Goal: Use online tool/utility: Utilize a website feature to perform a specific function

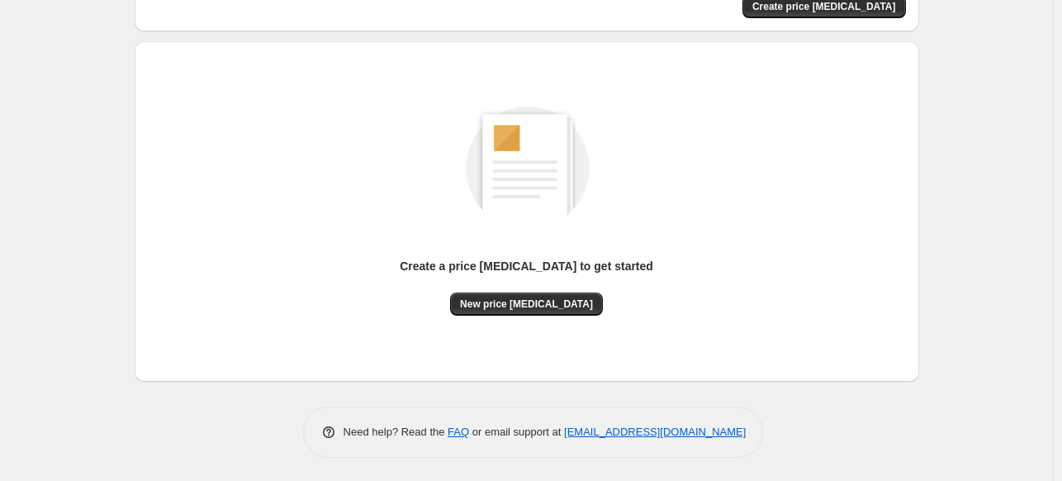
scroll to position [136, 0]
click at [548, 308] on span "New price change job" at bounding box center [526, 304] width 133 height 13
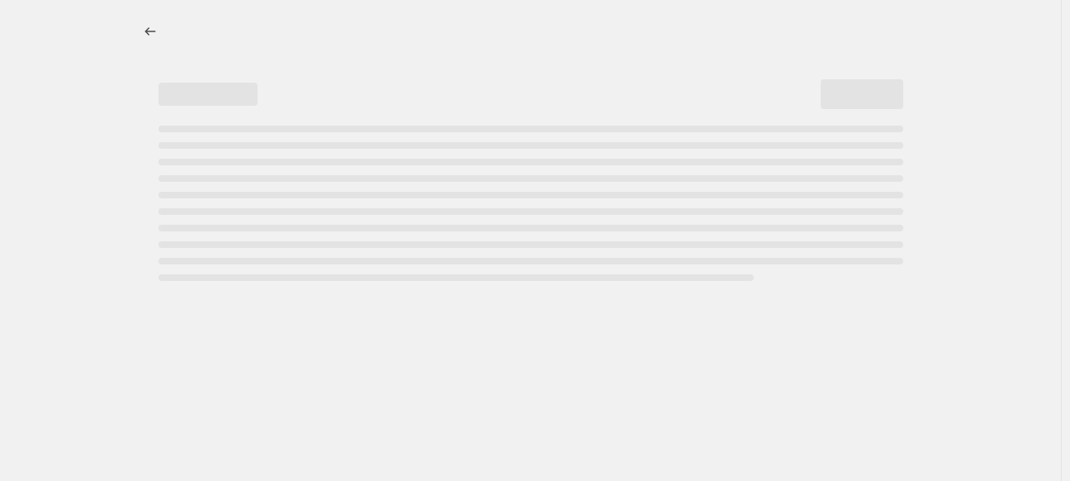
select select "percentage"
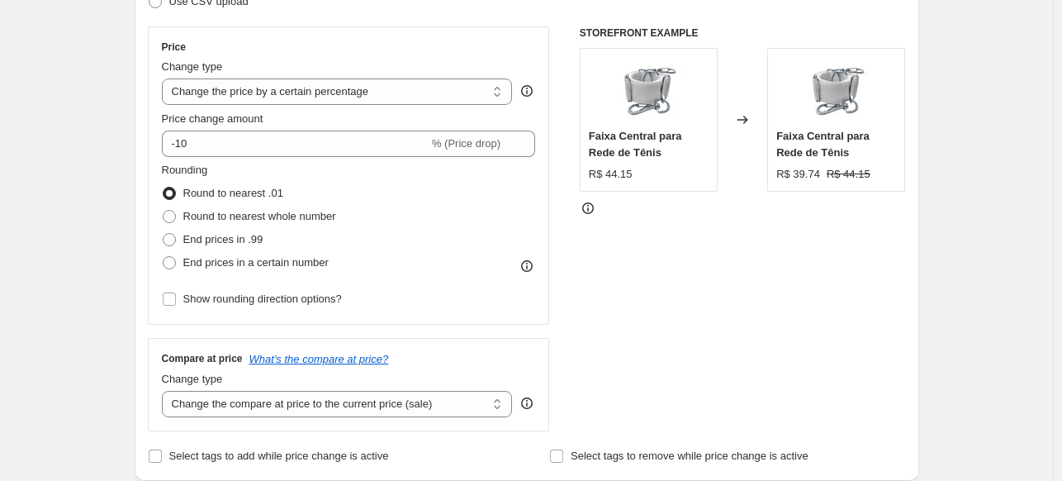
scroll to position [277, 0]
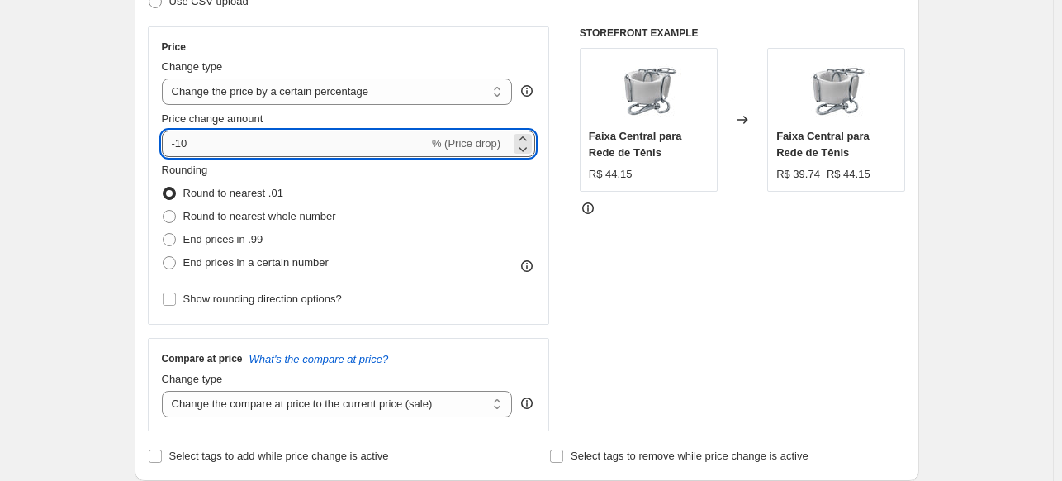
click at [218, 144] on input "-10" at bounding box center [295, 143] width 267 height 26
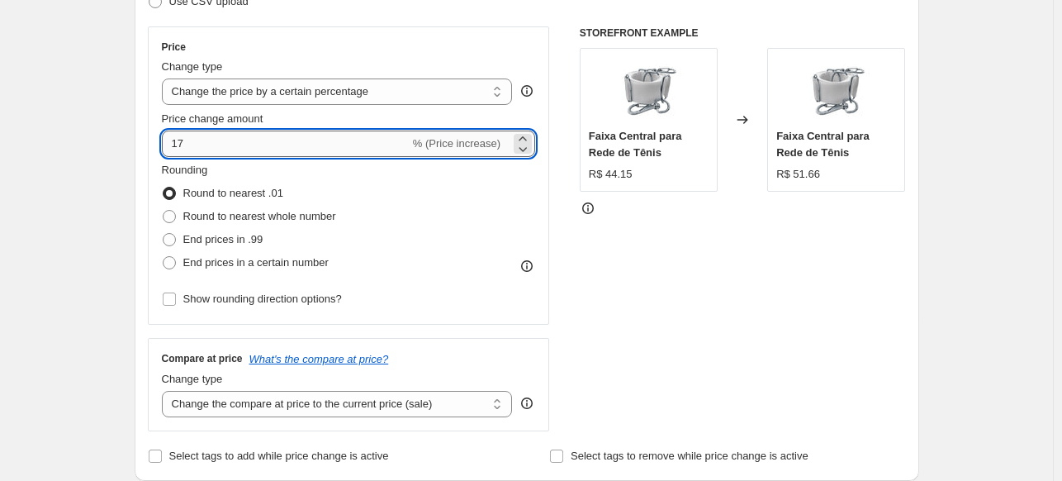
click at [268, 151] on input "17" at bounding box center [286, 143] width 248 height 26
type input "16"
type input "16.5"
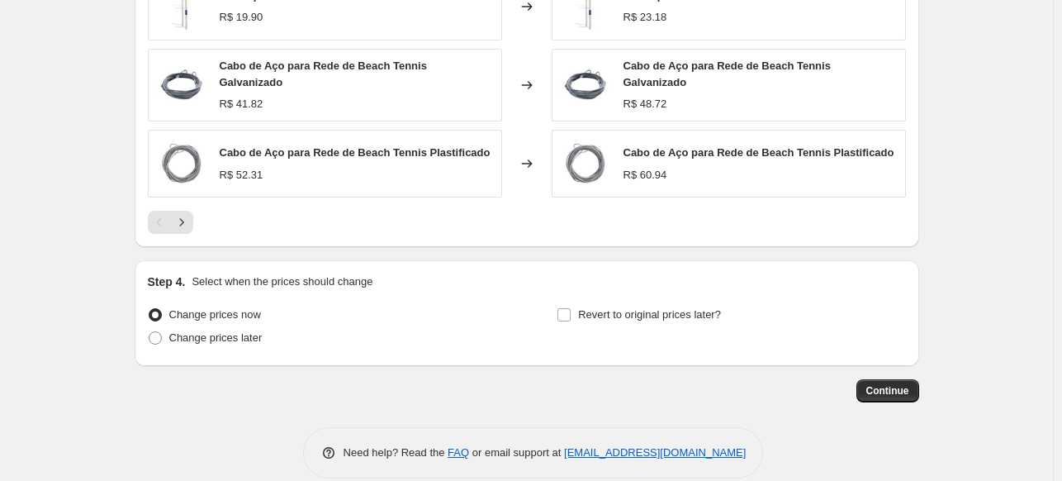
scroll to position [1168, 0]
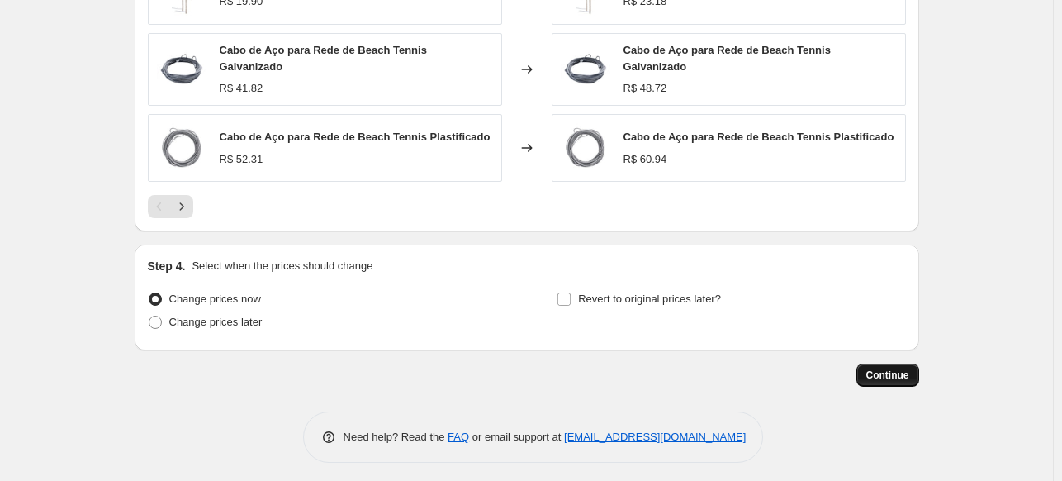
click at [900, 377] on button "Continue" at bounding box center [887, 374] width 63 height 23
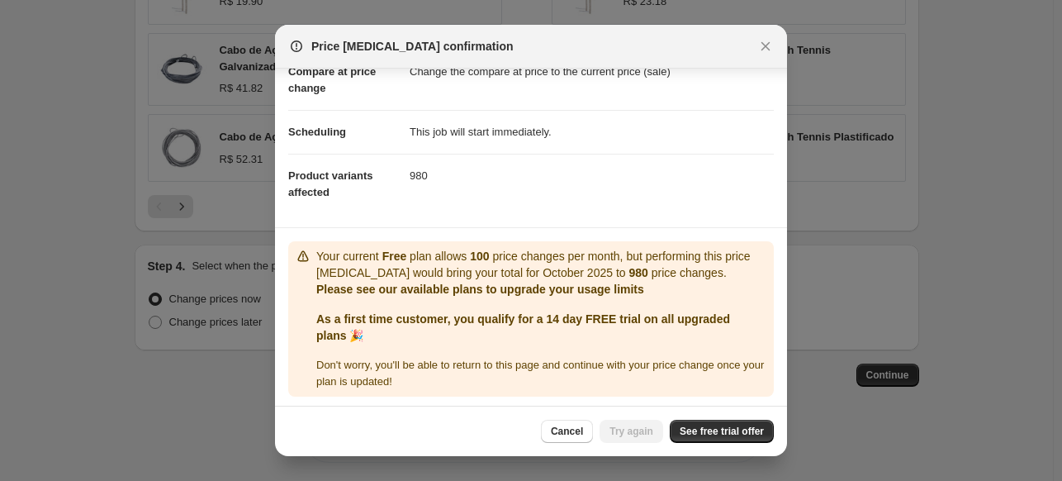
scroll to position [94, 0]
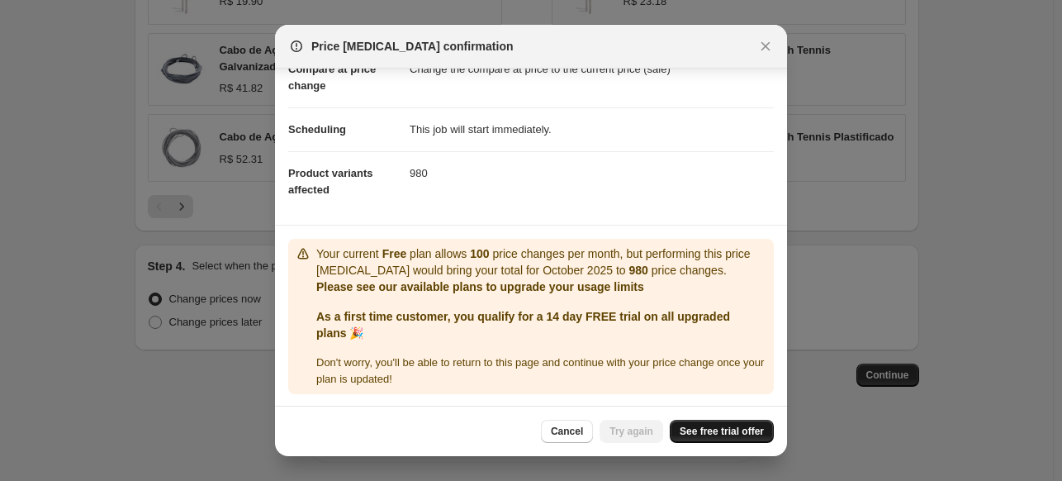
click at [718, 436] on span "See free trial offer" at bounding box center [722, 430] width 84 height 13
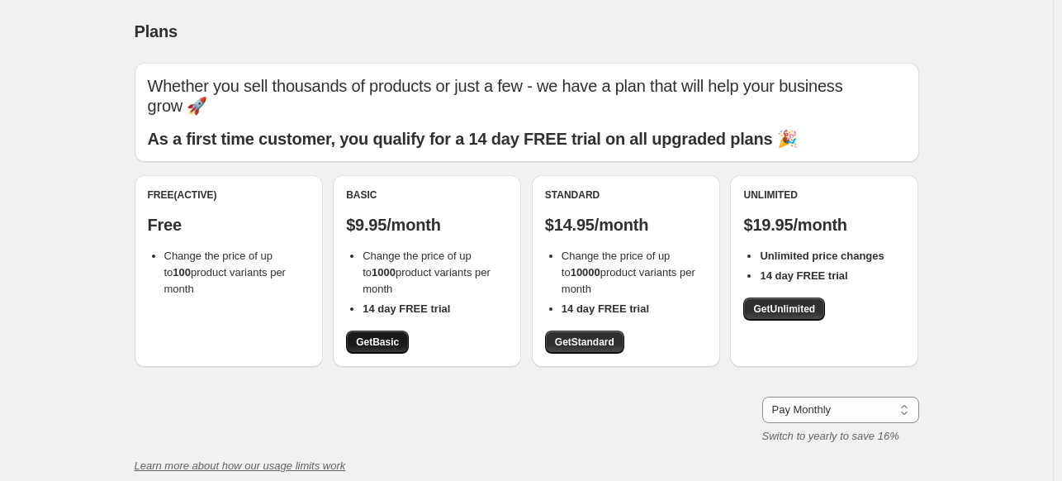
click at [388, 345] on span "Get Basic" at bounding box center [377, 341] width 43 height 13
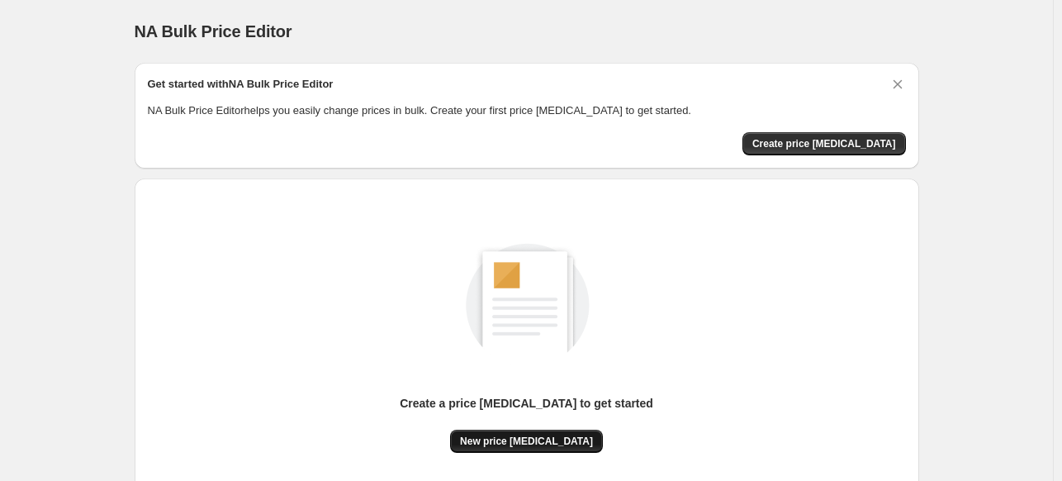
click at [561, 432] on button "New price [MEDICAL_DATA]" at bounding box center [526, 440] width 153 height 23
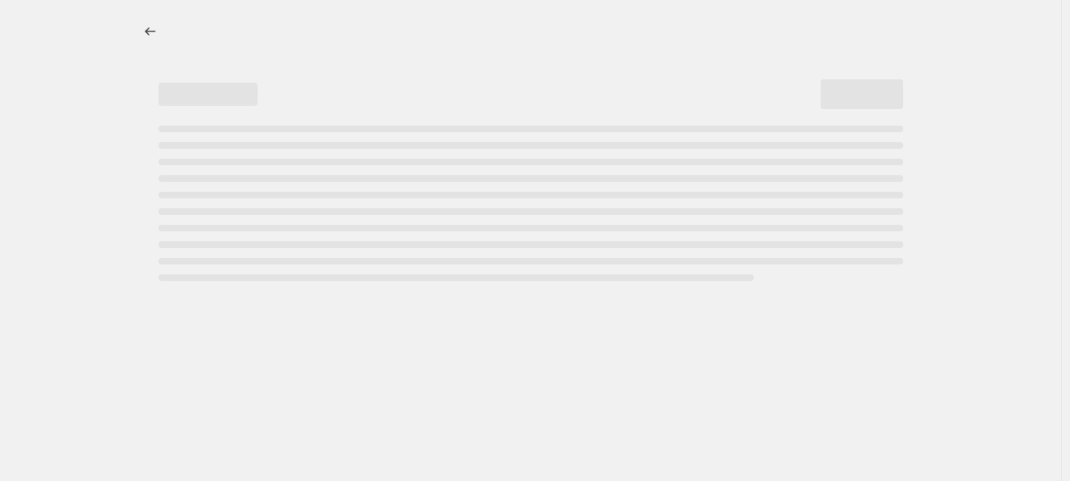
select select "percentage"
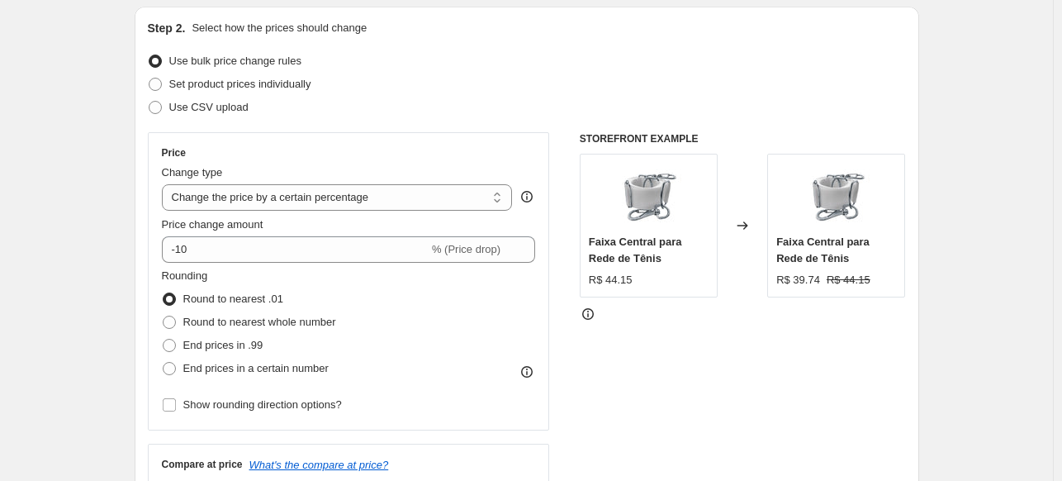
scroll to position [214, 0]
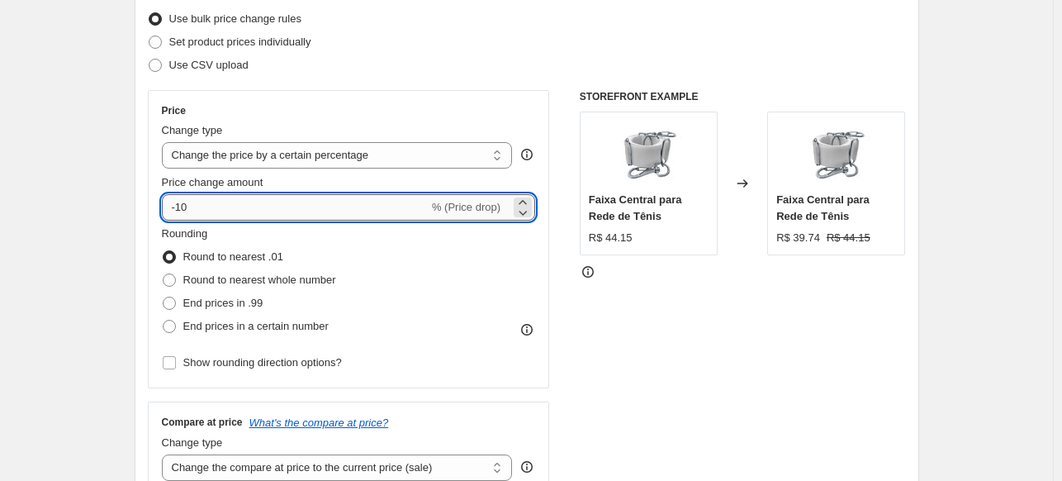
click at [272, 201] on input "-10" at bounding box center [295, 207] width 267 height 26
type input "16"
type input "16.5"
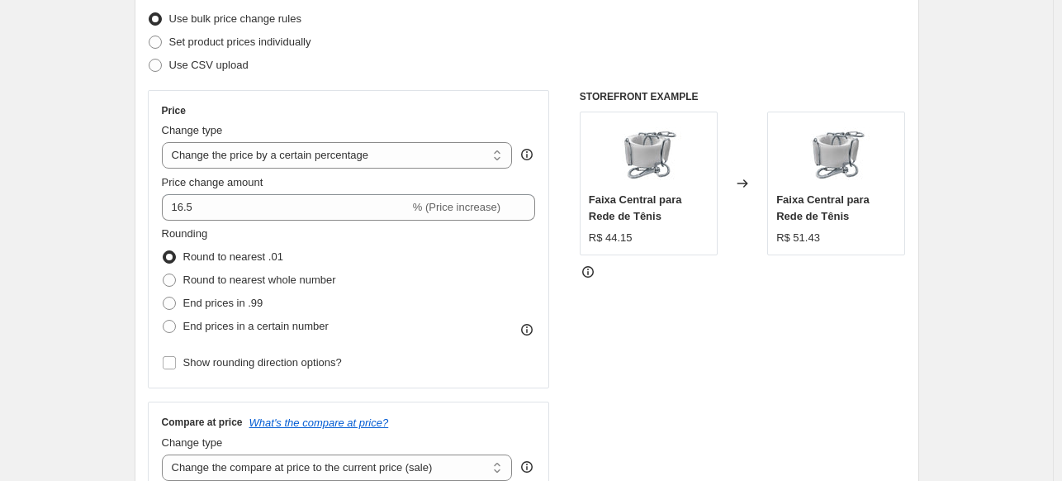
click at [144, 190] on div "Step 2. Select how the prices should change Use bulk price change rules Set pro…" at bounding box center [527, 254] width 784 height 580
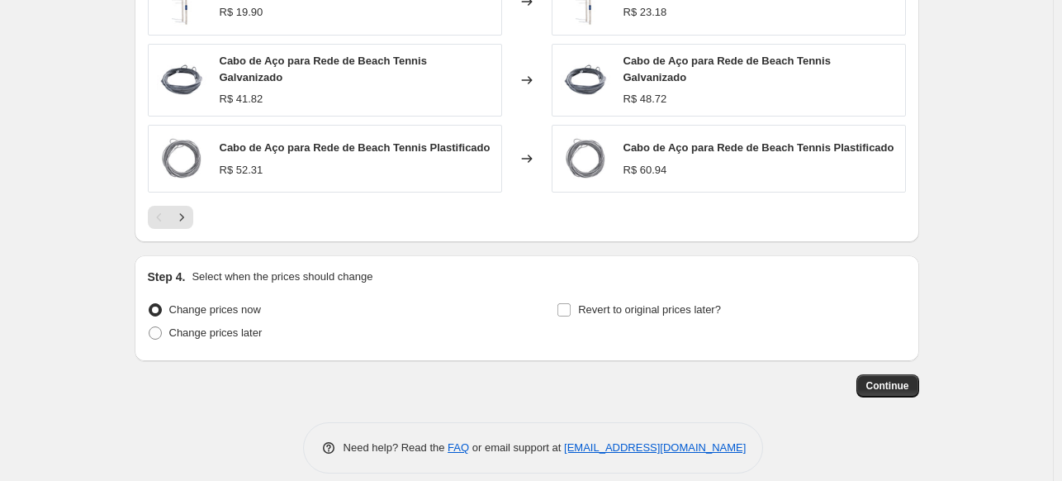
scroll to position [1168, 0]
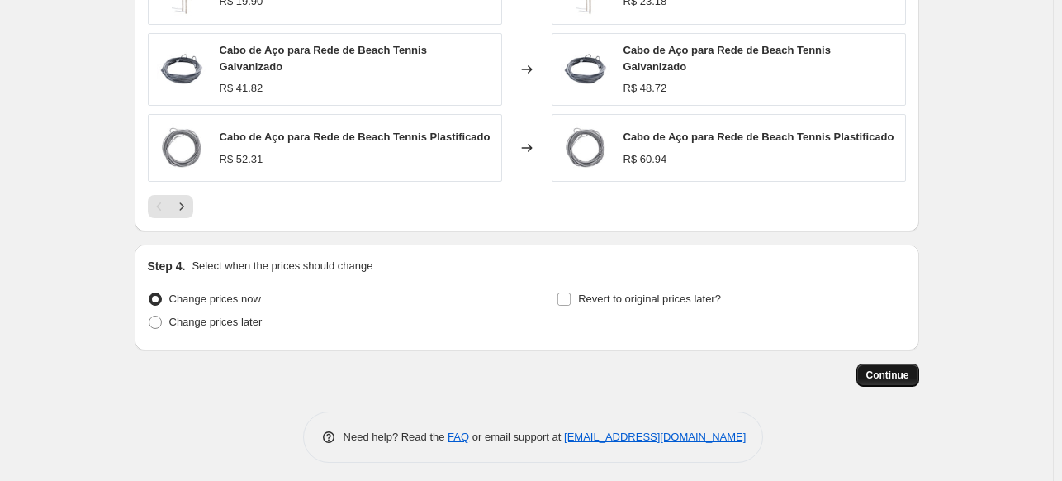
click at [908, 372] on span "Continue" at bounding box center [887, 374] width 43 height 13
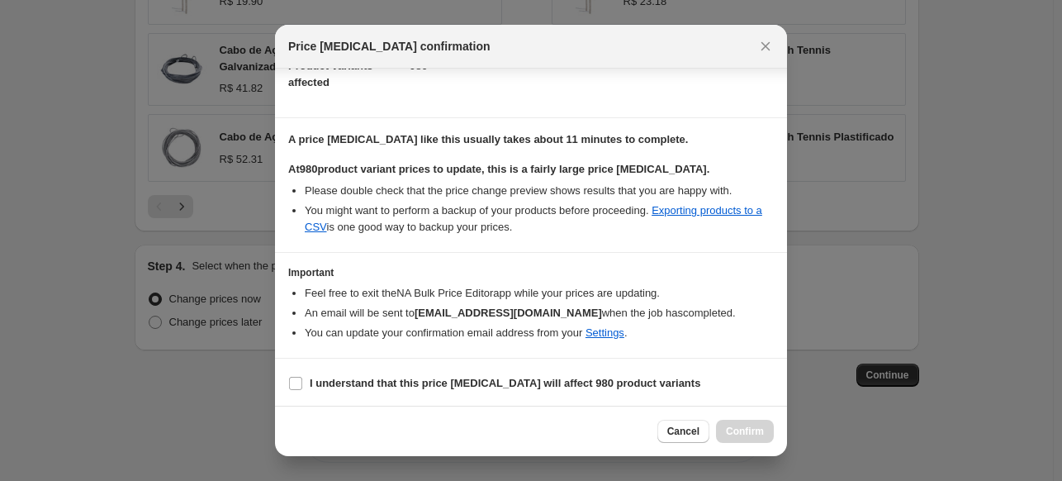
scroll to position [201, 0]
click at [348, 379] on b "I understand that this price [MEDICAL_DATA] will affect 980 product variants" at bounding box center [505, 383] width 391 height 12
click at [302, 379] on input "I understand that this price [MEDICAL_DATA] will affect 980 product variants" at bounding box center [295, 383] width 13 height 13
checkbox input "true"
click at [755, 429] on span "Confirm" at bounding box center [745, 430] width 38 height 13
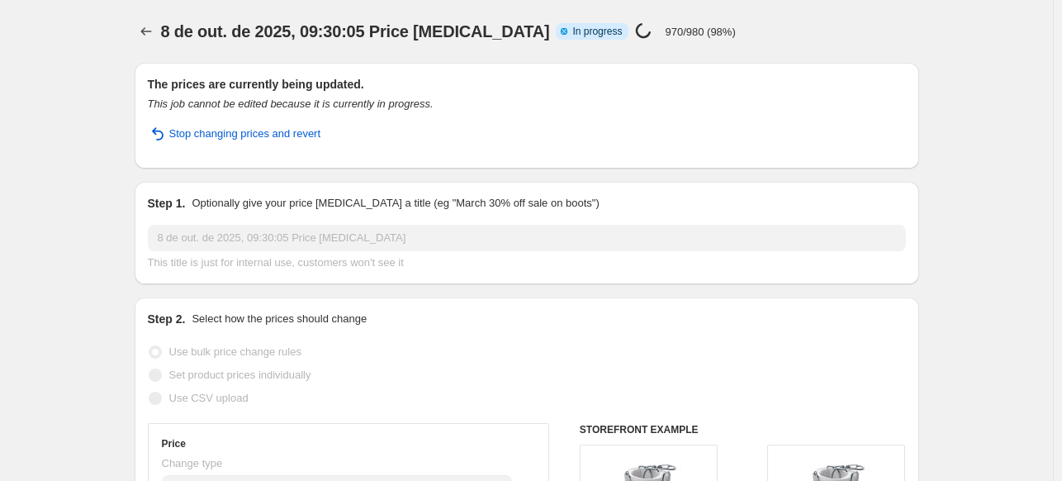
select select "percentage"
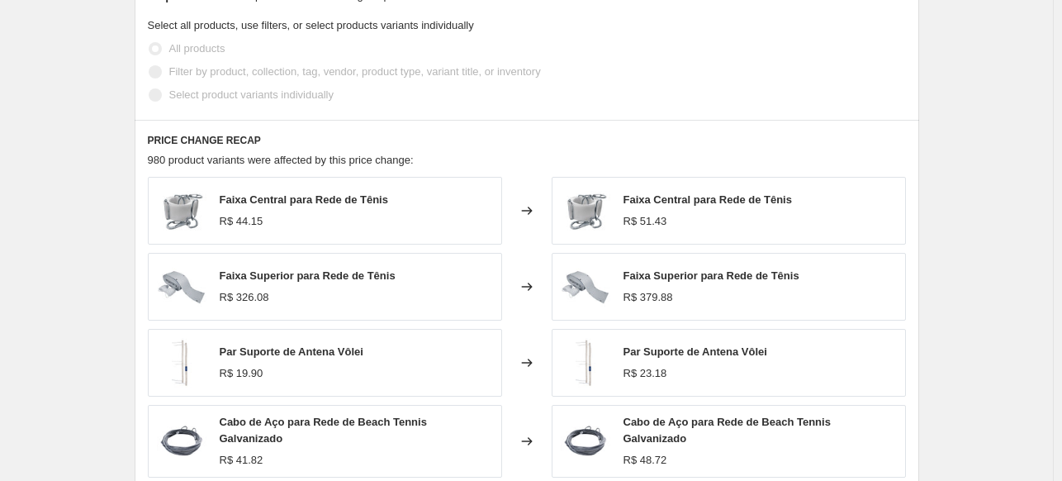
scroll to position [1288, 0]
